Goal: Task Accomplishment & Management: Manage account settings

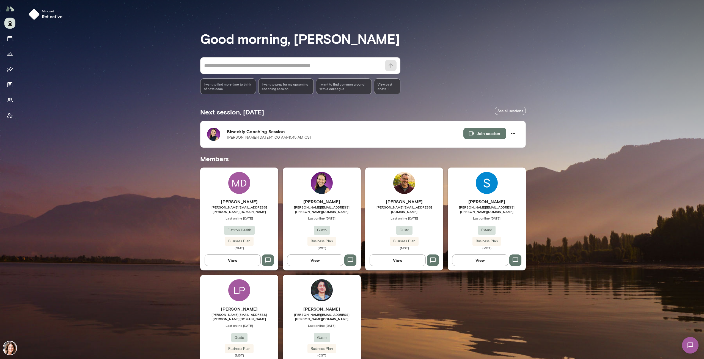
click at [320, 231] on div "Rehana Manejwala rehana.manejwala@gusto.com Last online October 1 Gusto Busines…" at bounding box center [322, 224] width 78 height 52
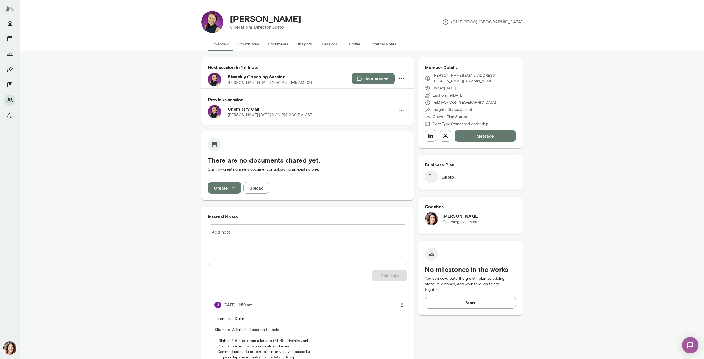
click at [225, 192] on button "Create" at bounding box center [224, 188] width 33 height 12
click at [227, 199] on li "Document" at bounding box center [227, 201] width 43 height 10
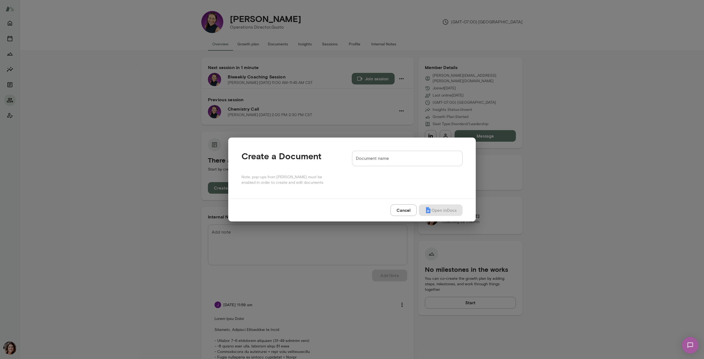
click at [410, 213] on button "Cancel" at bounding box center [404, 210] width 26 height 12
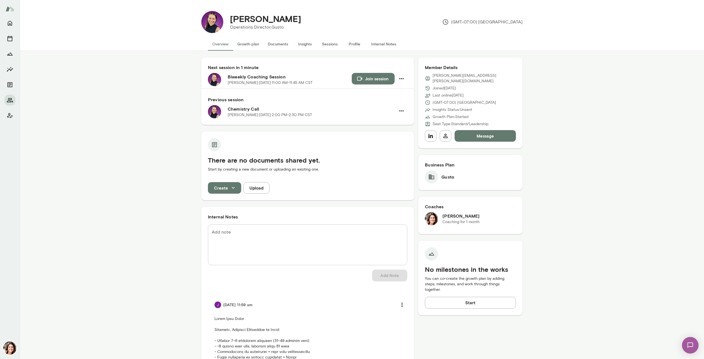
click at [232, 186] on icon "button" at bounding box center [233, 188] width 6 height 6
click at [234, 203] on li "Document" at bounding box center [227, 201] width 43 height 10
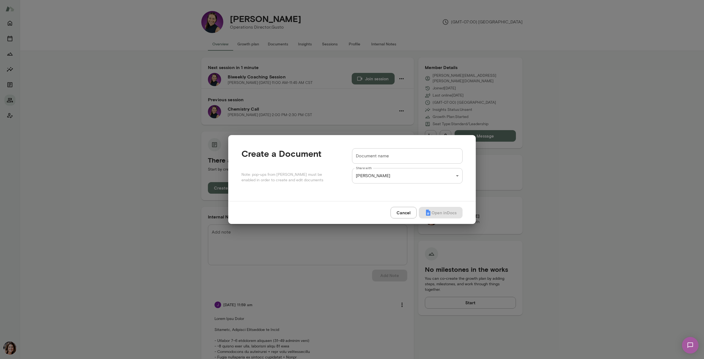
click at [404, 160] on input "Document name" at bounding box center [407, 155] width 111 height 15
type input "*****"
click at [401, 213] on button "Cancel" at bounding box center [404, 213] width 26 height 12
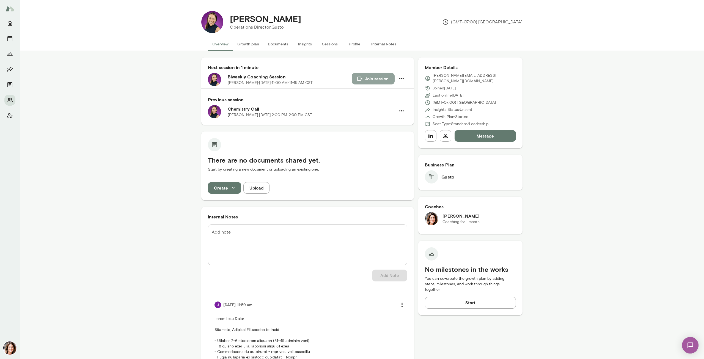
click at [360, 77] on icon "button" at bounding box center [360, 79] width 6 height 6
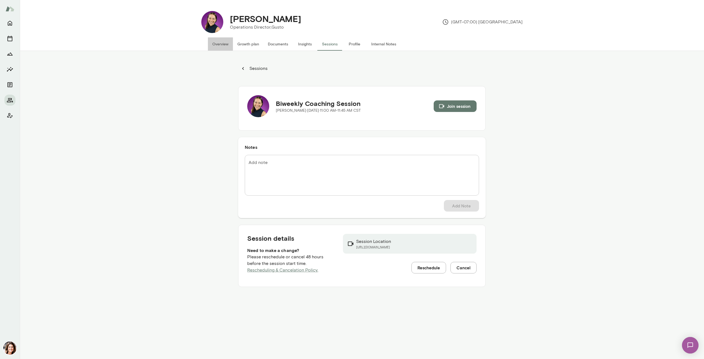
click at [221, 43] on button "Overview" at bounding box center [220, 43] width 25 height 13
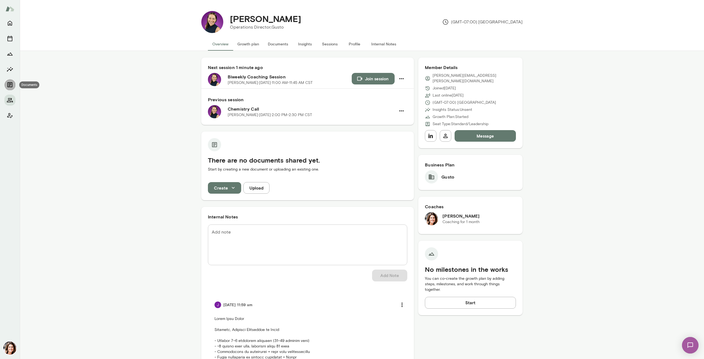
click at [9, 86] on icon "Documents" at bounding box center [9, 84] width 5 height 5
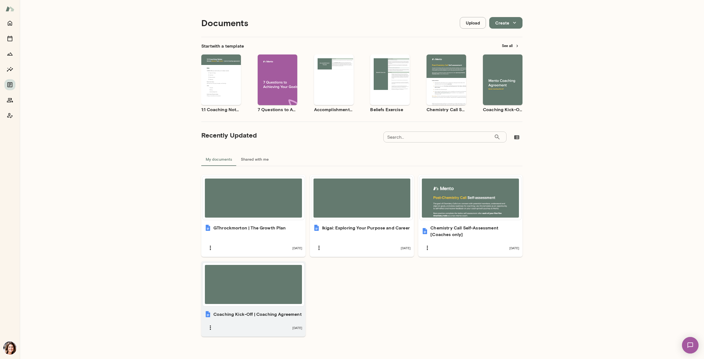
click at [237, 301] on div at bounding box center [253, 284] width 97 height 39
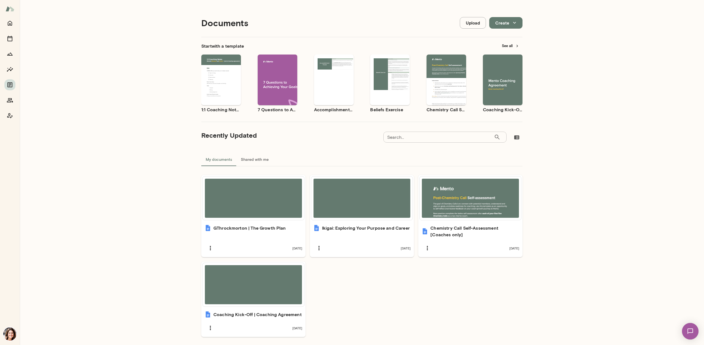
drag, startPoint x: 12, startPoint y: 23, endPoint x: 155, endPoint y: -1, distance: 144.4
click at [155, 0] on html "Documents Upload Create Start with a template See all Use template Preview 1:1 …" at bounding box center [352, 0] width 704 height 0
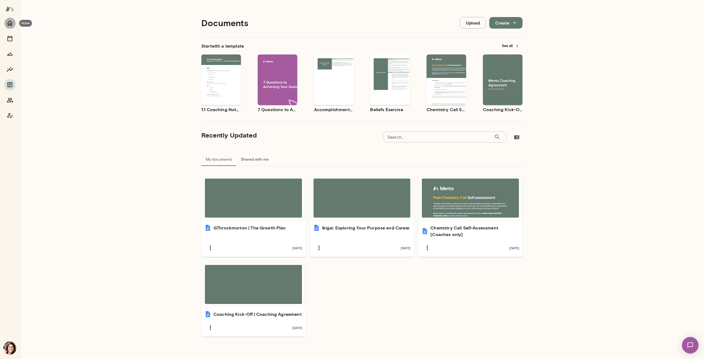
click at [10, 18] on button "Home" at bounding box center [9, 23] width 11 height 11
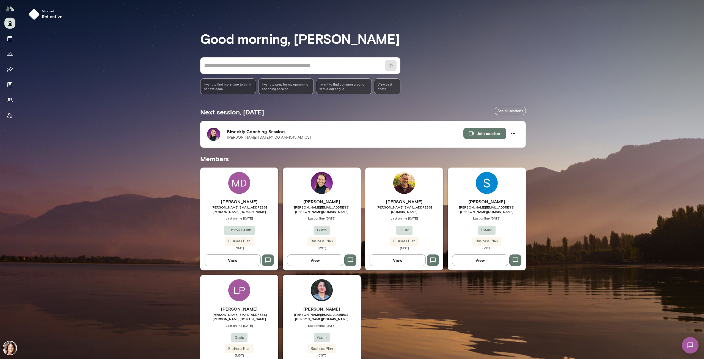
click at [305, 239] on div "Rehana Manejwala rehana.manejwala@gusto.com Last online October 1 Gusto Busines…" at bounding box center [322, 224] width 78 height 52
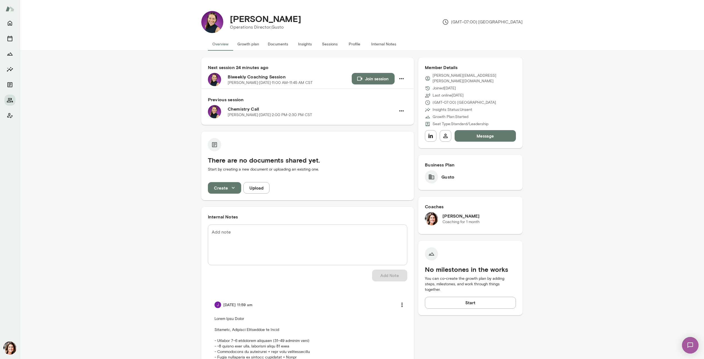
click at [249, 190] on button "Upload" at bounding box center [257, 188] width 26 height 12
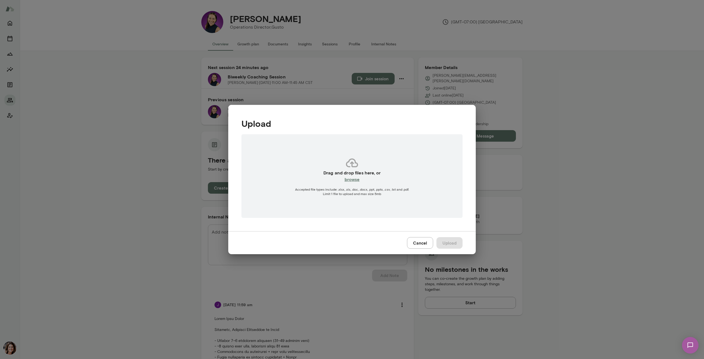
click at [422, 244] on button "Cancel" at bounding box center [420, 243] width 26 height 12
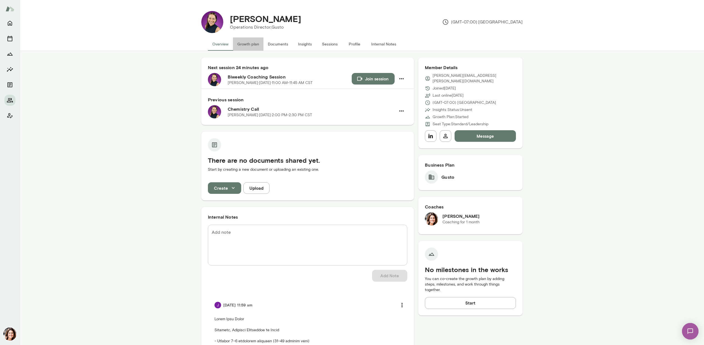
click at [258, 46] on button "Growth plan" at bounding box center [248, 43] width 31 height 13
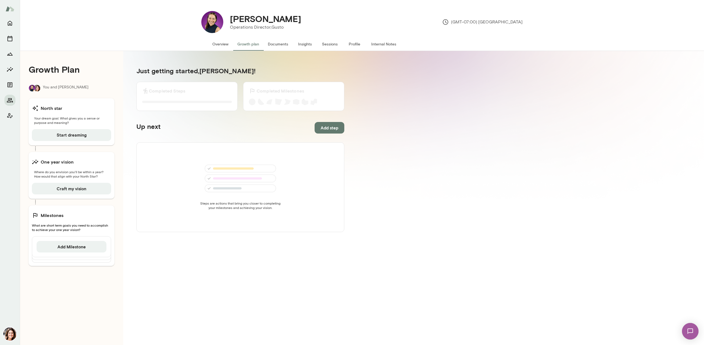
click at [283, 45] on button "Documents" at bounding box center [278, 43] width 29 height 13
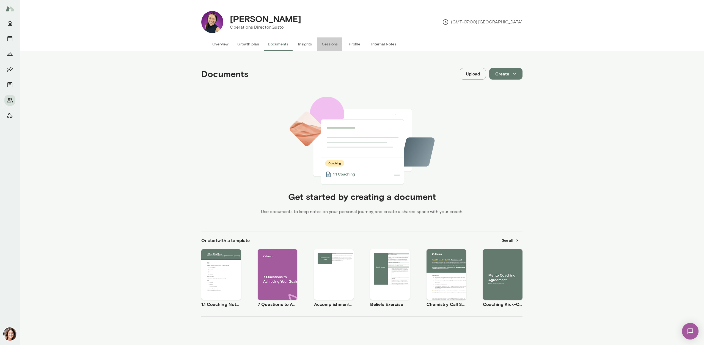
click at [323, 43] on button "Sessions" at bounding box center [330, 43] width 25 height 13
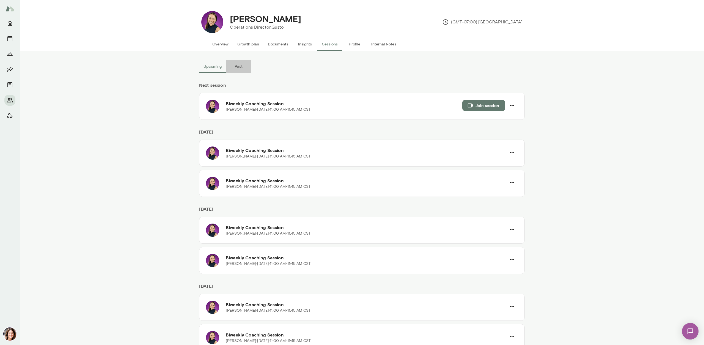
click at [236, 67] on button "Past" at bounding box center [238, 66] width 25 height 13
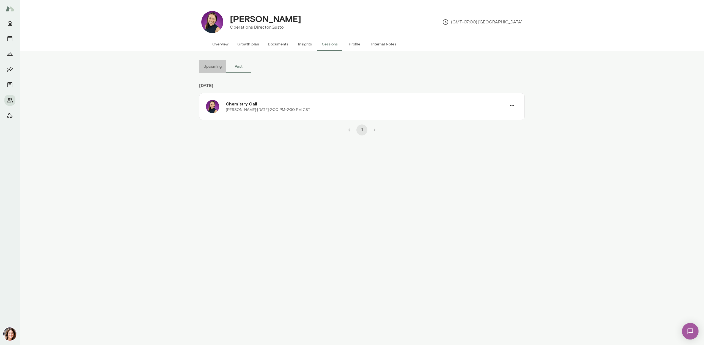
click at [212, 68] on button "Upcoming" at bounding box center [212, 66] width 27 height 13
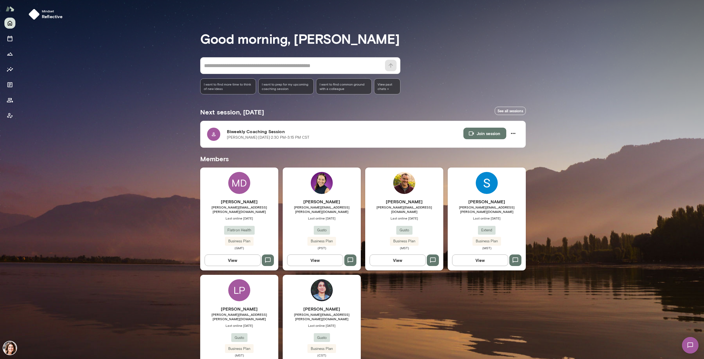
click at [341, 172] on span "[PERSON_NAME][EMAIL_ADDRESS][PERSON_NAME][DOMAIN_NAME]" at bounding box center [322, 209] width 78 height 9
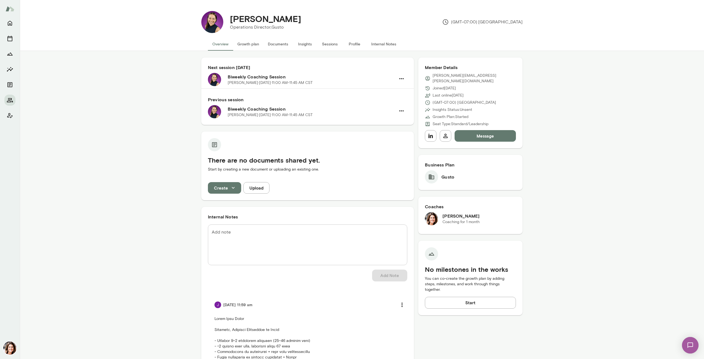
click at [321, 45] on button "Sessions" at bounding box center [330, 43] width 25 height 13
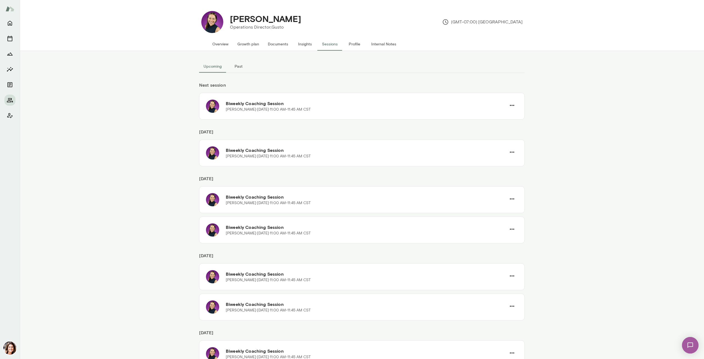
click at [242, 65] on button "Past" at bounding box center [238, 66] width 25 height 13
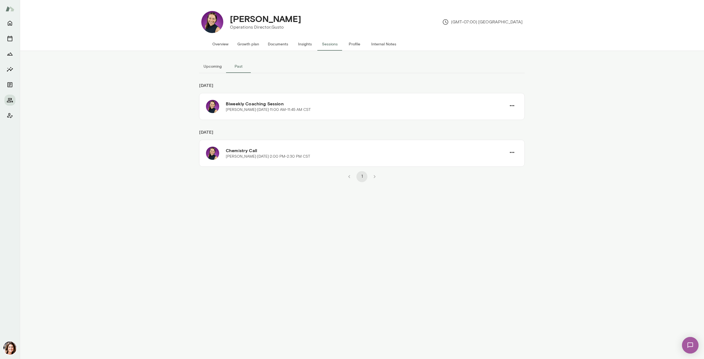
click at [323, 114] on div "Biweekly Coaching Session [PERSON_NAME] · [DATE] · 11:00 AM-11:45 AM CST" at bounding box center [362, 106] width 326 height 27
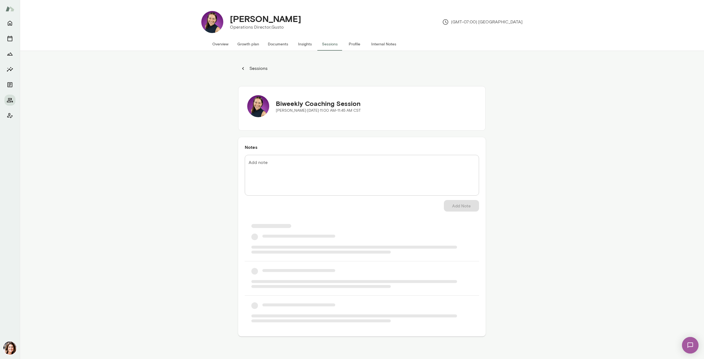
click at [305, 172] on textarea "Add note" at bounding box center [362, 176] width 227 height 32
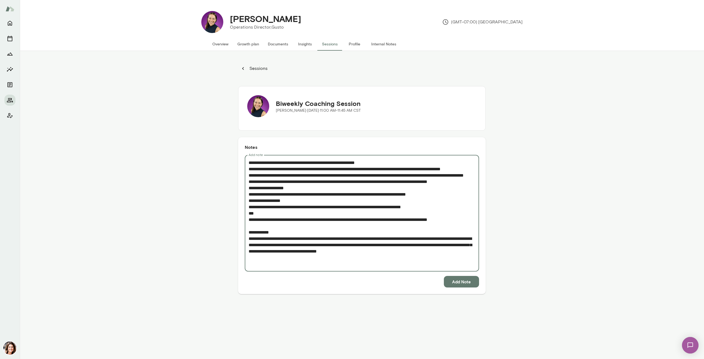
type textarea "**********"
click at [349, 172] on div "Notes Add note * Add note Add Note" at bounding box center [362, 215] width 248 height 157
click at [349, 172] on button "Add Note" at bounding box center [461, 282] width 35 height 12
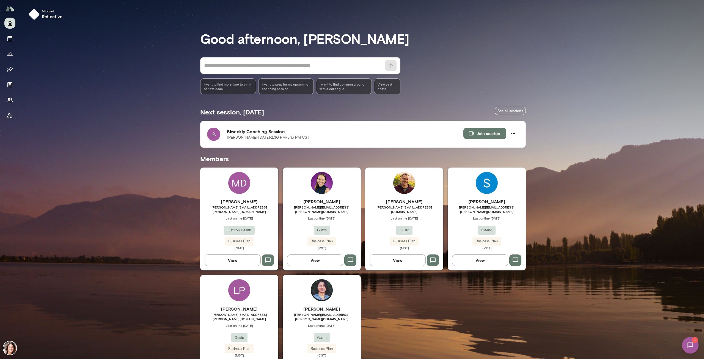
click at [238, 183] on h6 "[PERSON_NAME]" at bounding box center [239, 309] width 78 height 7
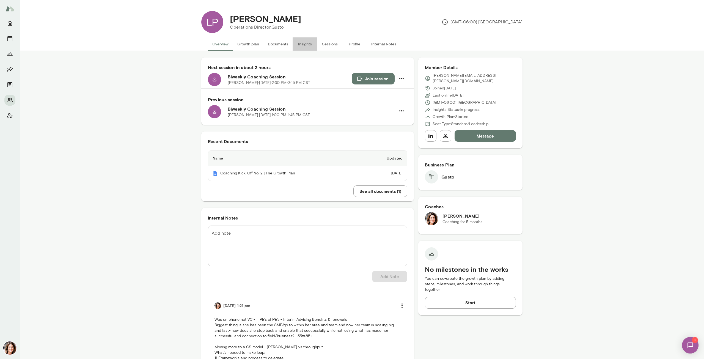
click at [307, 47] on button "Insights" at bounding box center [305, 43] width 25 height 13
